Goal: Obtain resource: Obtain resource

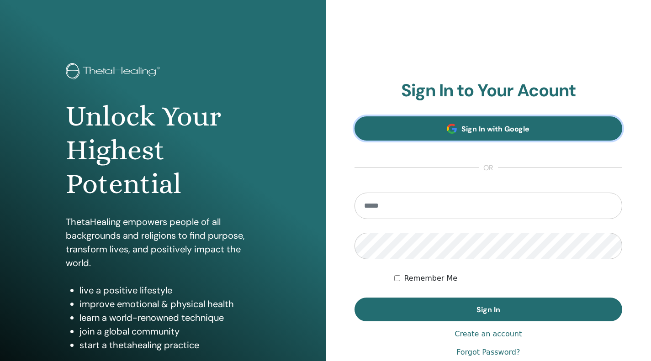
click at [409, 128] on link "Sign In with Google" at bounding box center [489, 129] width 268 height 24
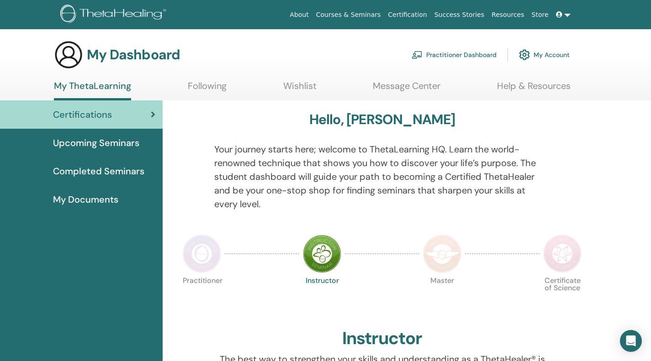
click at [511, 128] on div "Hello, Jennifer" at bounding box center [382, 122] width 406 height 20
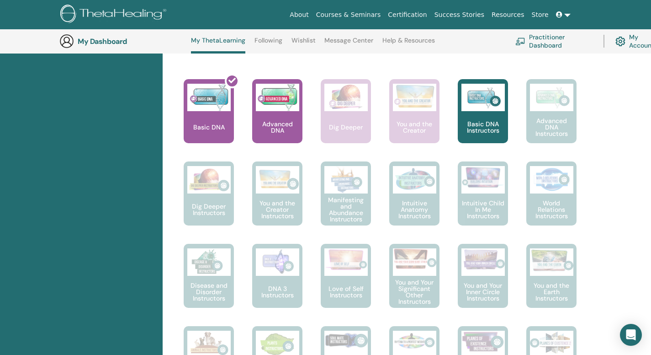
scroll to position [368, 0]
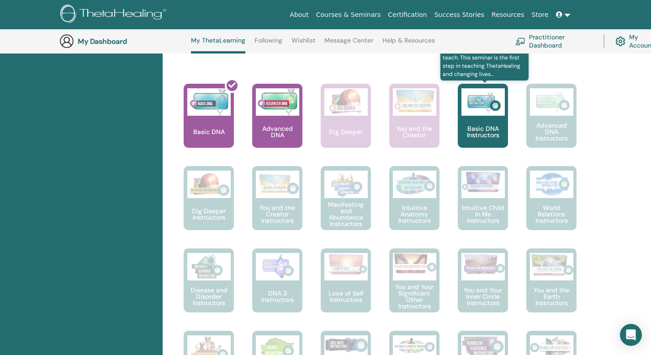
click at [476, 117] on div "Basic DNA Instructors" at bounding box center [483, 116] width 50 height 64
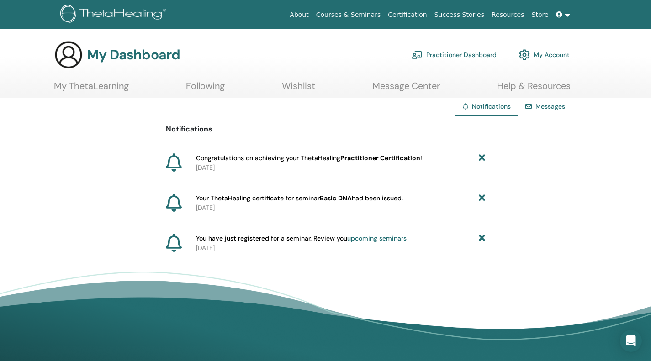
click at [377, 158] on b "Practitioner Certification" at bounding box center [380, 158] width 80 height 8
click at [255, 156] on span "Congratulations on achieving your ThetaHealing Practitioner Certification !" at bounding box center [309, 159] width 226 height 10
click at [545, 107] on link "Messages" at bounding box center [551, 106] width 30 height 8
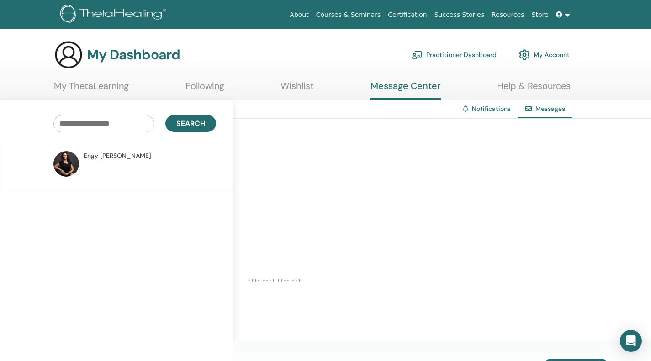
click at [129, 164] on p at bounding box center [150, 174] width 133 height 27
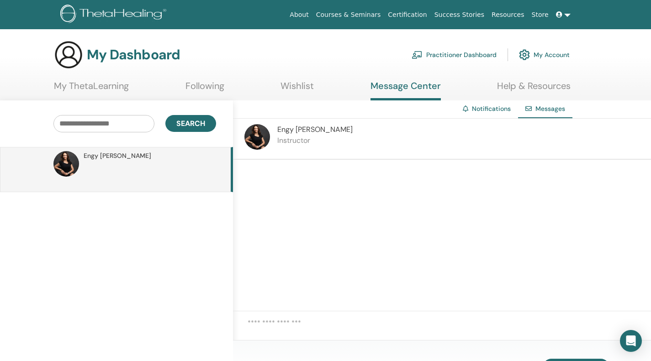
click at [551, 52] on link "My Account" at bounding box center [544, 55] width 51 height 20
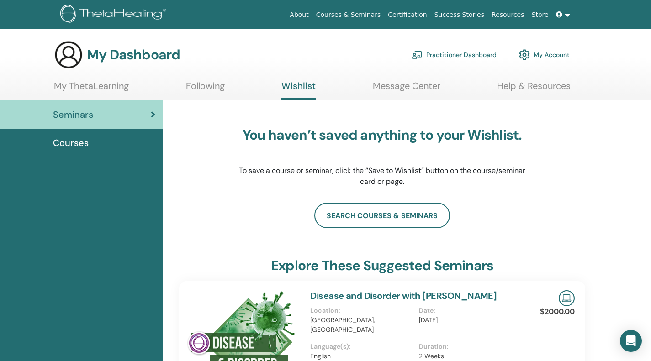
click at [406, 82] on link "Message Center" at bounding box center [407, 89] width 68 height 18
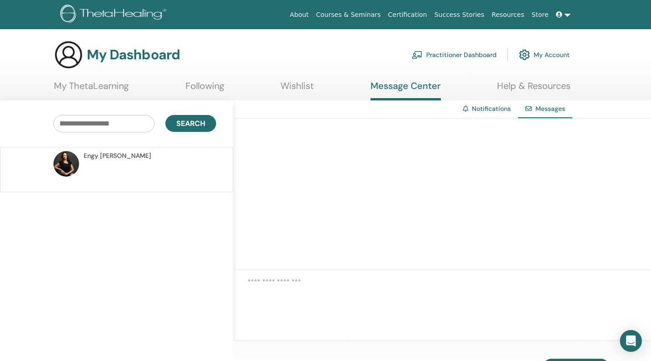
click at [552, 54] on link "My Account" at bounding box center [544, 55] width 51 height 20
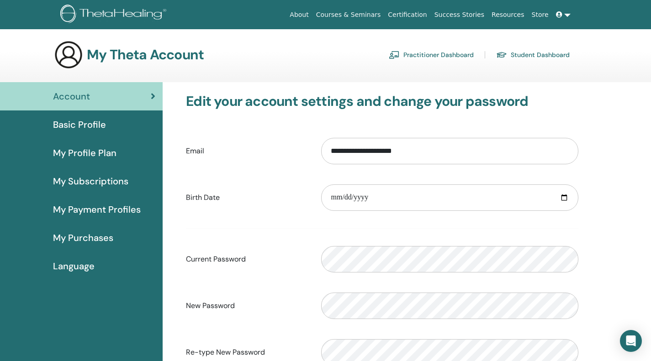
click at [568, 12] on link at bounding box center [563, 14] width 22 height 17
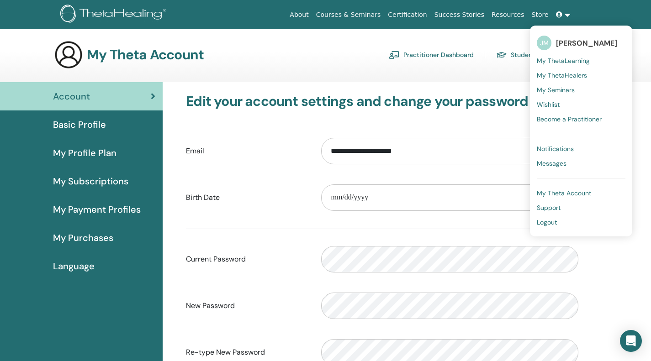
click at [546, 147] on span "Notifications" at bounding box center [555, 149] width 37 height 8
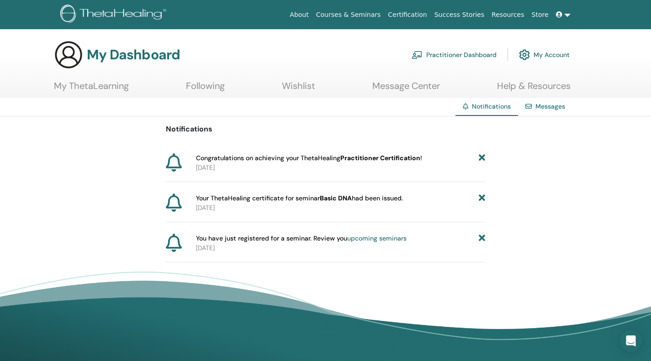
click at [408, 160] on b "Practitioner Certification" at bounding box center [380, 158] width 80 height 8
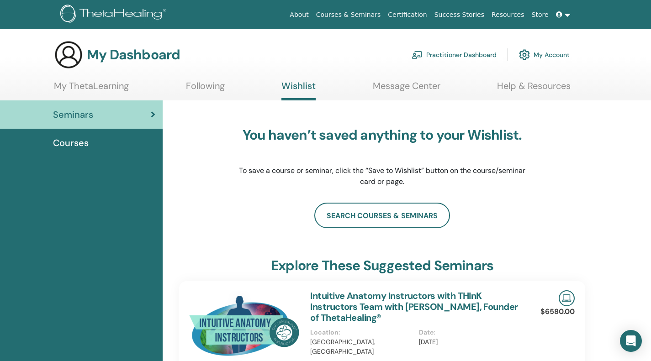
click at [88, 87] on link "My ThetaLearning" at bounding box center [91, 89] width 75 height 18
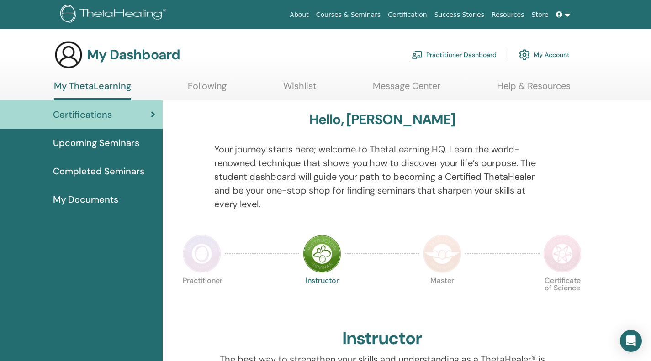
click at [84, 201] on span "My Documents" at bounding box center [85, 200] width 65 height 14
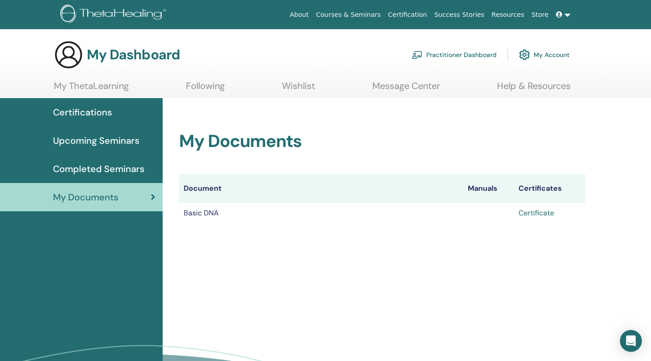
click at [530, 209] on link "Certificate" at bounding box center [537, 213] width 36 height 10
